Goal: Task Accomplishment & Management: Use online tool/utility

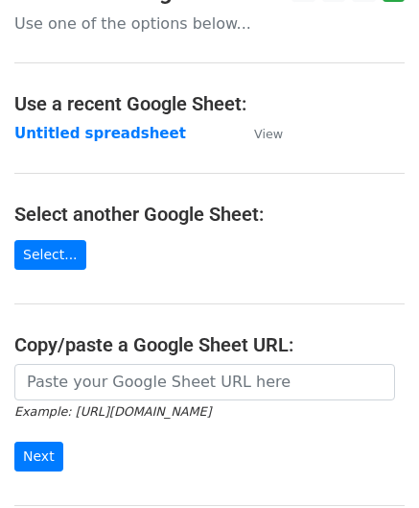
scroll to position [96, 0]
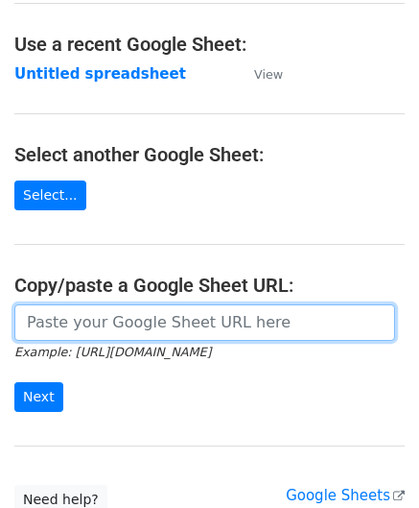
drag, startPoint x: 96, startPoint y: 323, endPoint x: 107, endPoint y: 312, distance: 16.3
click at [96, 323] on input "url" at bounding box center [204, 322] width 381 height 36
paste input "https://docs.google.com/spreadsheets/d/1vx3TS-I-lM7sgjWWax71a0FdPogC_9FInaslQ76…"
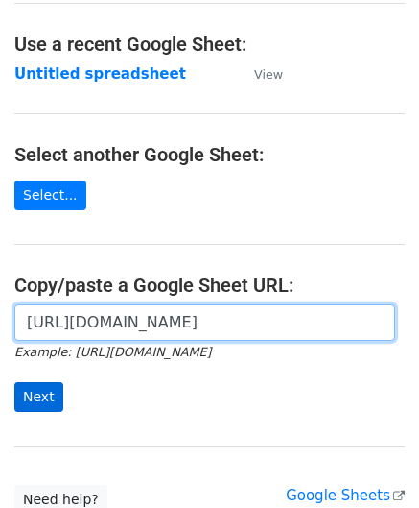
type input "https://docs.google.com/spreadsheets/d/1vx3TS-I-lM7sgjWWax71a0FdPogC_9FInaslQ76…"
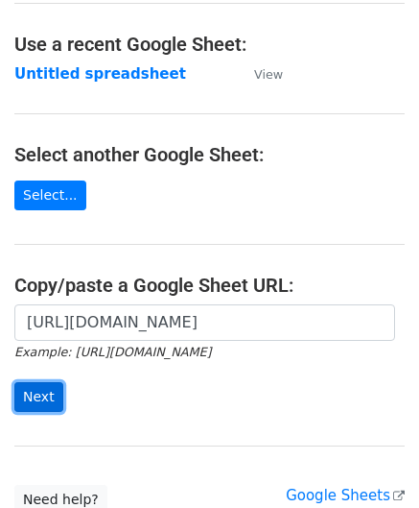
click at [40, 395] on input "Next" at bounding box center [38, 397] width 49 height 30
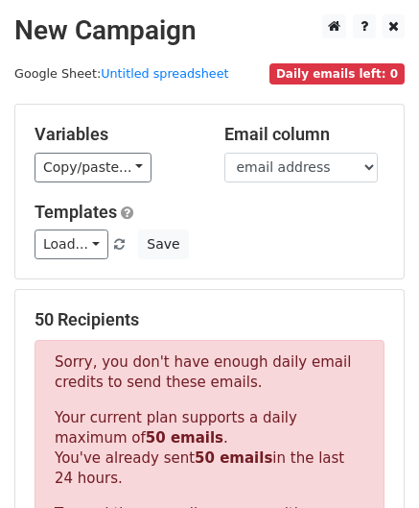
scroll to position [648, 0]
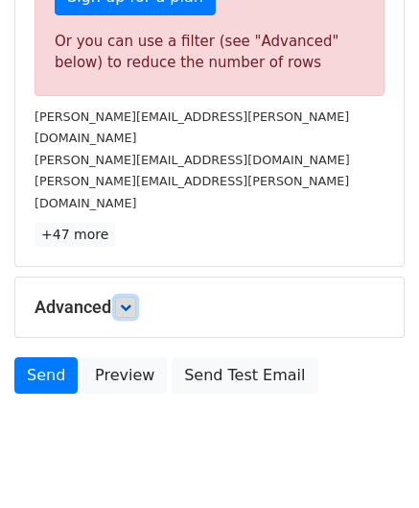
click at [136, 296] on link at bounding box center [125, 306] width 21 height 21
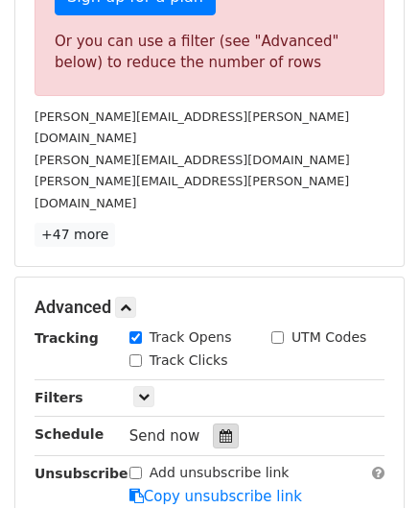
click at [222, 429] on icon at bounding box center [226, 435] width 12 height 13
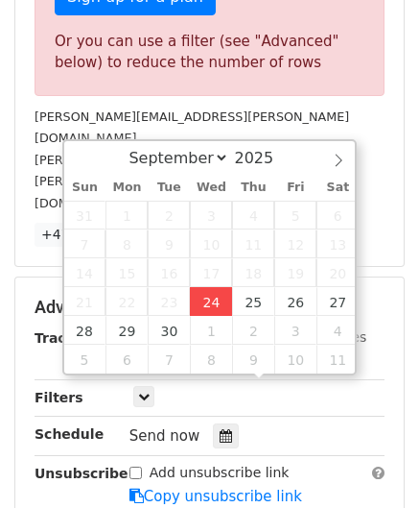
type input "[DATE] 12:00"
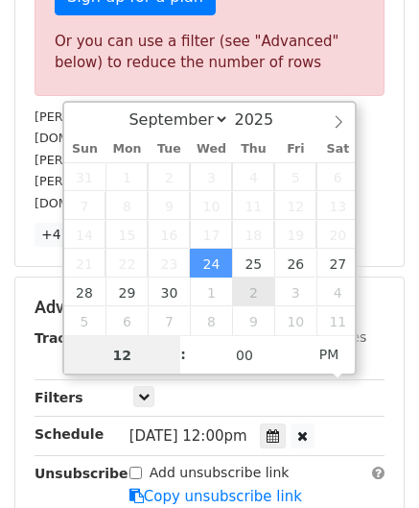
paste input "6"
type input "6"
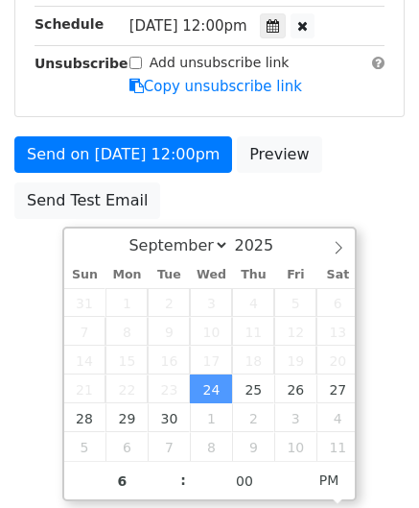
type input "[DATE] 18:00"
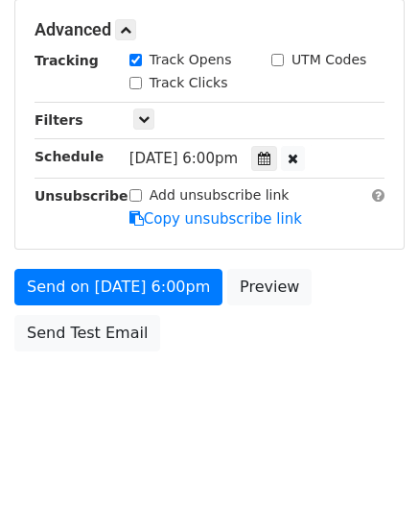
scroll to position [880, 0]
